Goal: Task Accomplishment & Management: Use online tool/utility

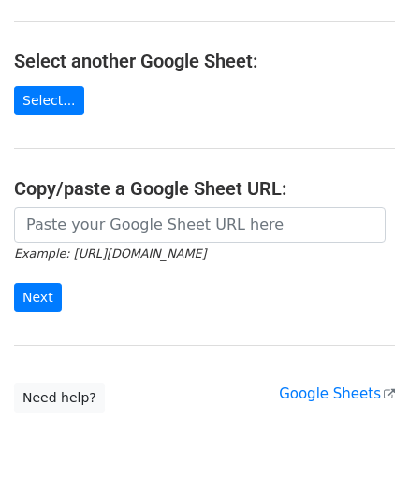
scroll to position [187, 0]
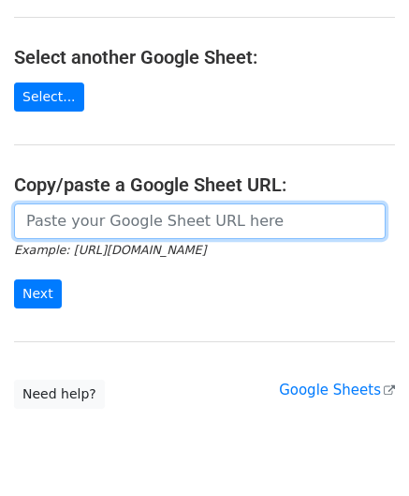
click at [60, 226] on input "url" at bounding box center [200, 221] width 372 height 36
paste input "[URL][DOMAIN_NAME]"
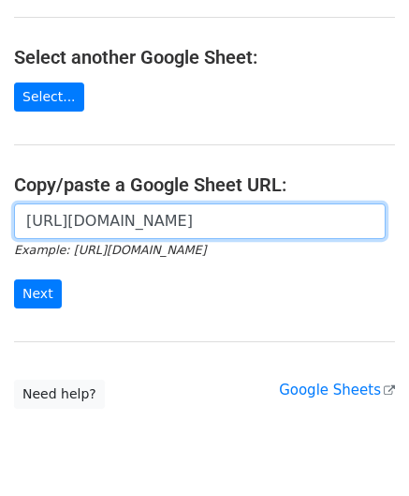
scroll to position [0, 397]
type input "[URL][DOMAIN_NAME]"
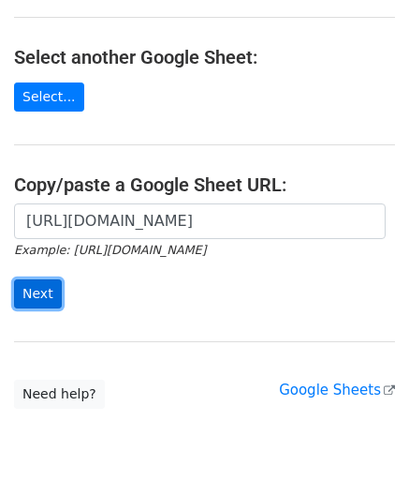
click at [36, 295] on input "Next" at bounding box center [38, 293] width 48 height 29
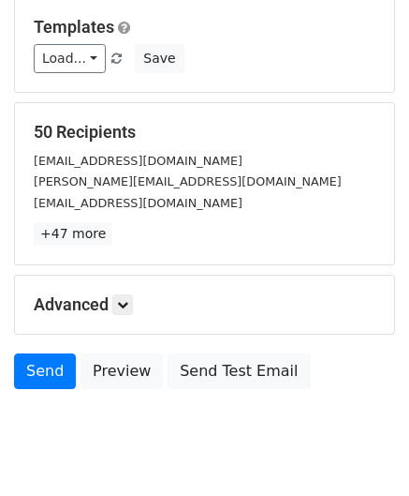
scroll to position [229, 0]
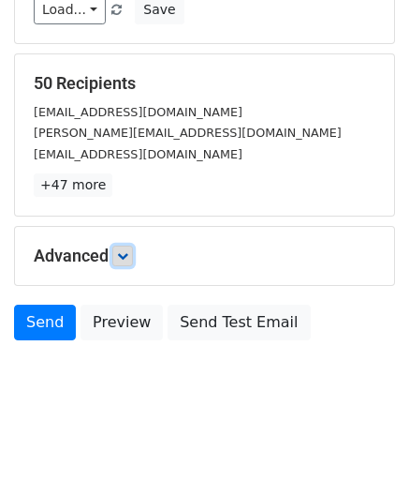
click at [128, 251] on icon at bounding box center [122, 255] width 11 height 11
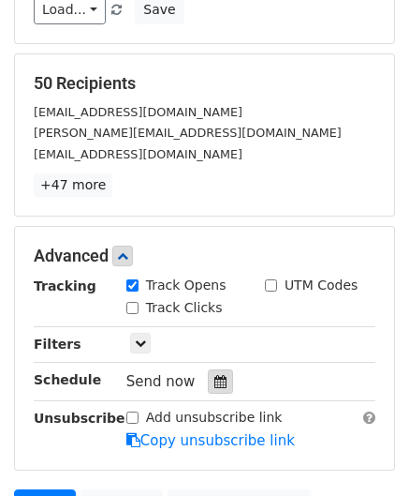
click at [215, 379] on icon at bounding box center [221, 381] width 12 height 13
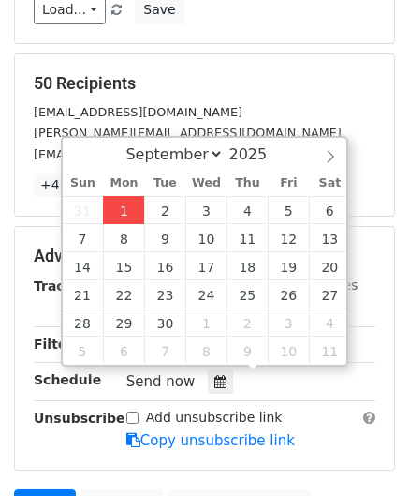
type input "2025-09-01 12:00"
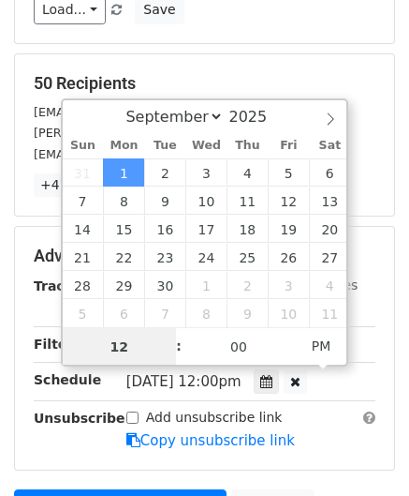
paste input "Hour"
type input "2"
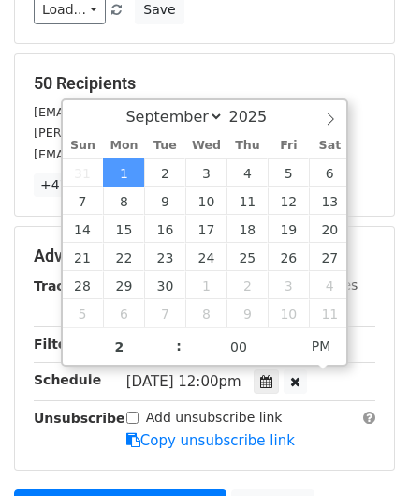
type input "2025-09-01 14:00"
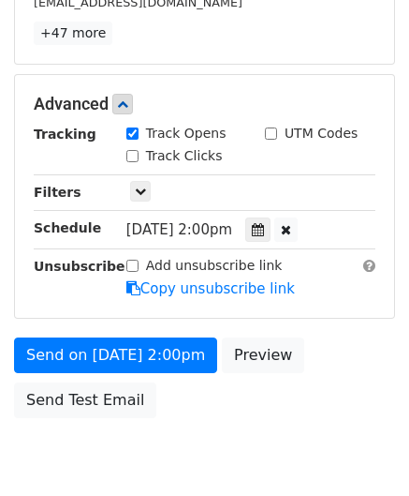
scroll to position [455, 0]
